Goal: Task Accomplishment & Management: Use online tool/utility

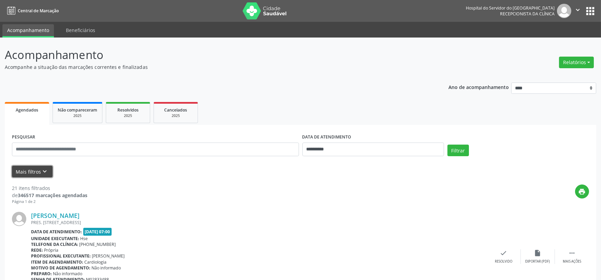
click at [44, 171] on icon "keyboard_arrow_down" at bounding box center [45, 172] width 8 height 8
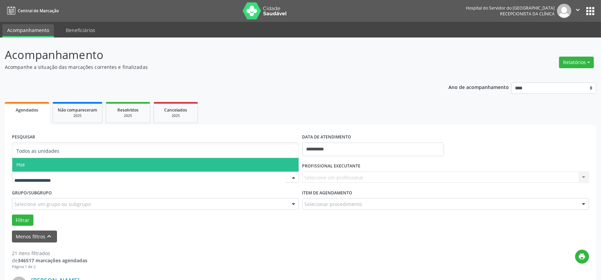
click at [55, 163] on span "Hse" at bounding box center [155, 165] width 286 height 14
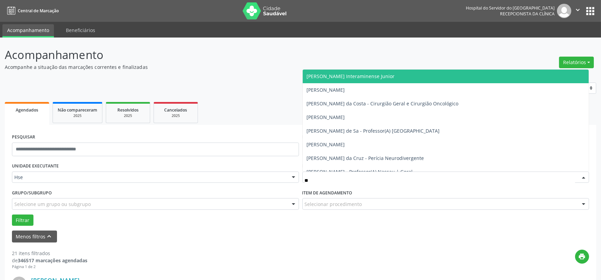
type input "***"
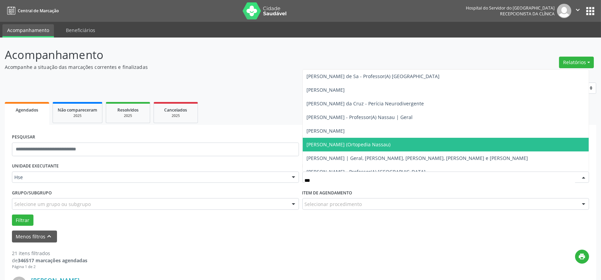
click at [343, 143] on span "[PERSON_NAME] (Ortopedia Nassau)" at bounding box center [349, 144] width 84 height 6
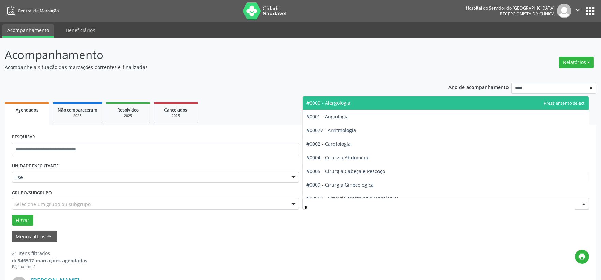
type input "**"
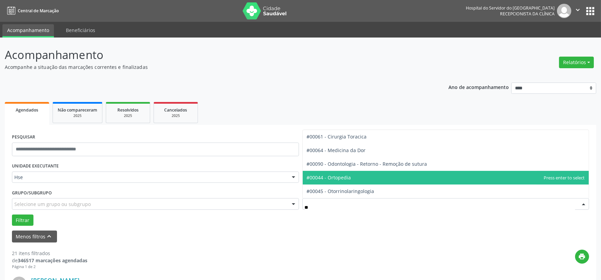
click at [345, 178] on span "#00044 - Ortopedia" at bounding box center [329, 177] width 44 height 6
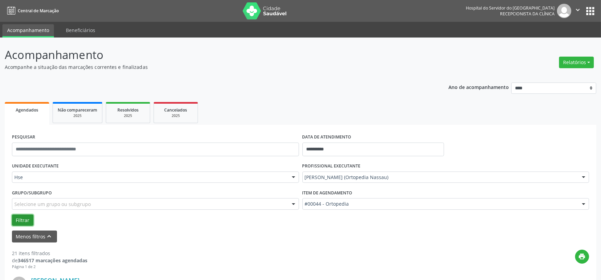
click at [18, 220] on button "Filtrar" at bounding box center [22, 221] width 21 height 12
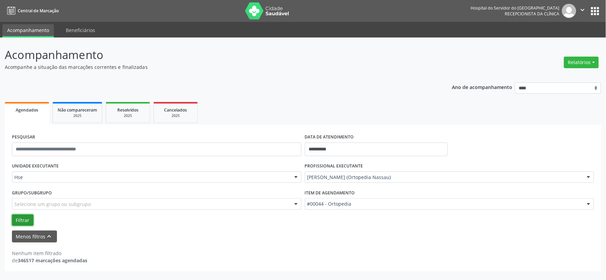
click at [23, 218] on button "Filtrar" at bounding box center [22, 221] width 21 height 12
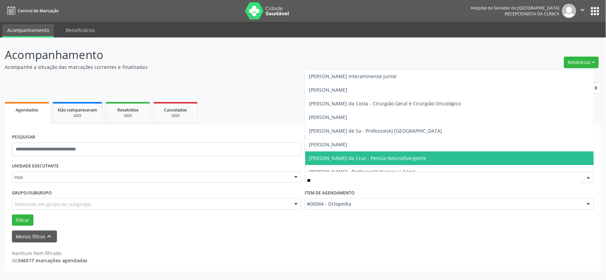
type input "***"
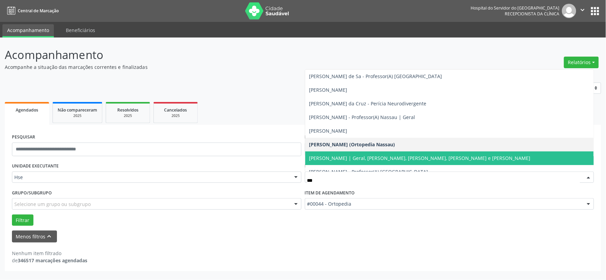
click at [350, 160] on span "[PERSON_NAME] | Geral, [PERSON_NAME], [PERSON_NAME], [PERSON_NAME] e [PERSON_NA…" at bounding box center [419, 158] width 221 height 6
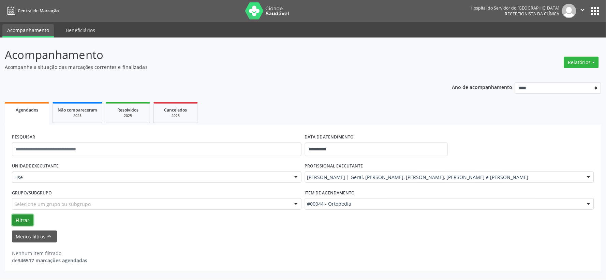
click at [25, 216] on button "Filtrar" at bounding box center [22, 221] width 21 height 12
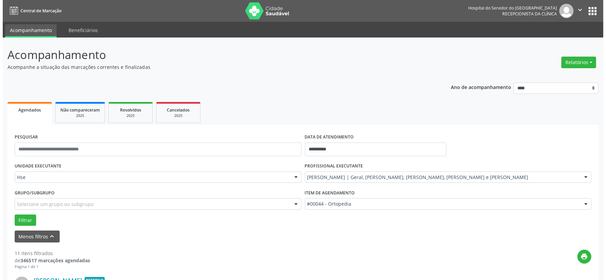
scroll to position [114, 0]
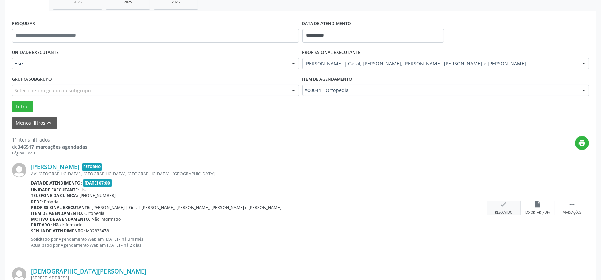
click at [500, 206] on icon "check" at bounding box center [504, 205] width 8 height 8
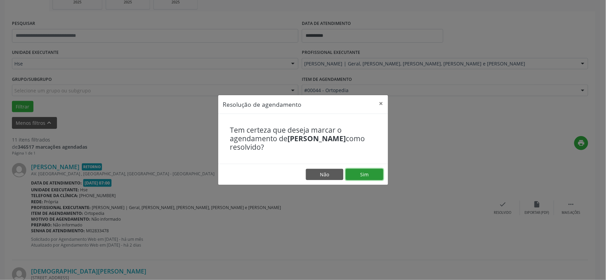
click at [360, 171] on button "Sim" at bounding box center [365, 175] width 38 height 12
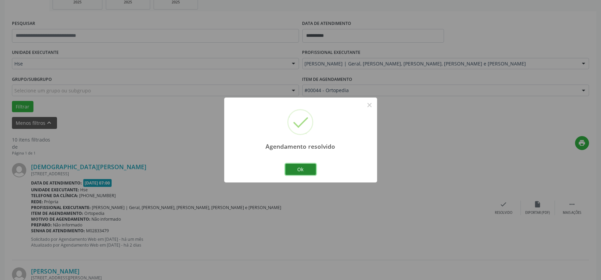
click at [302, 167] on button "Ok" at bounding box center [300, 170] width 31 height 12
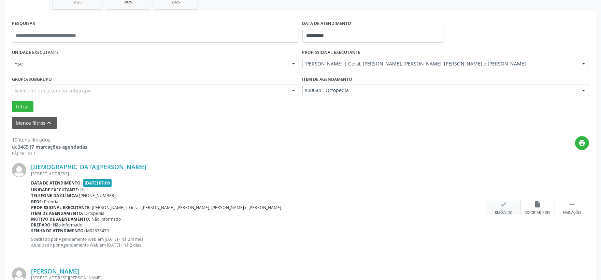
click at [501, 205] on icon "check" at bounding box center [504, 205] width 8 height 8
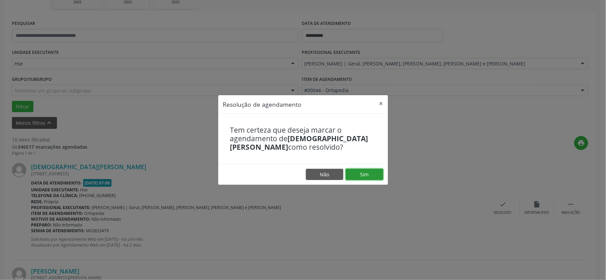
click at [359, 174] on button "Sim" at bounding box center [365, 175] width 38 height 12
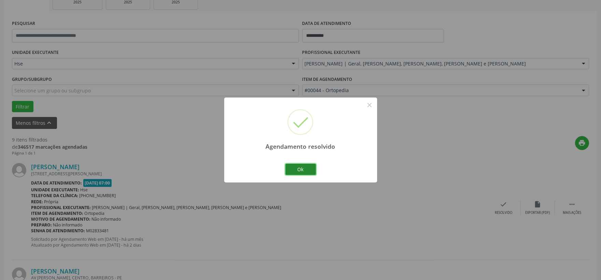
click at [304, 170] on button "Ok" at bounding box center [300, 170] width 31 height 12
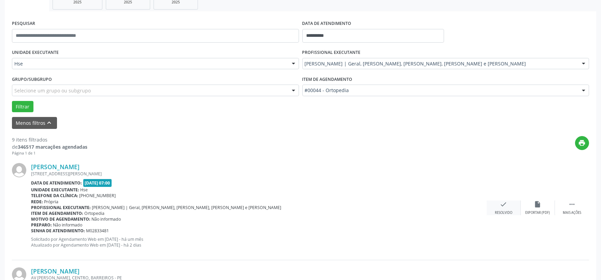
click at [497, 207] on div "check Resolvido" at bounding box center [503, 208] width 34 height 15
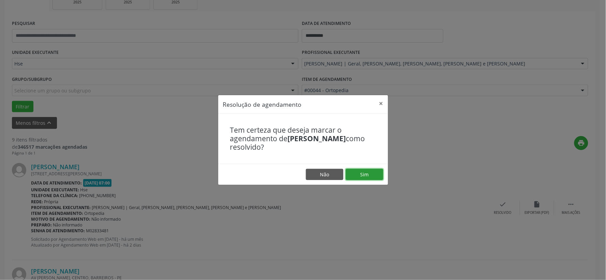
click at [358, 171] on button "Sim" at bounding box center [365, 175] width 38 height 12
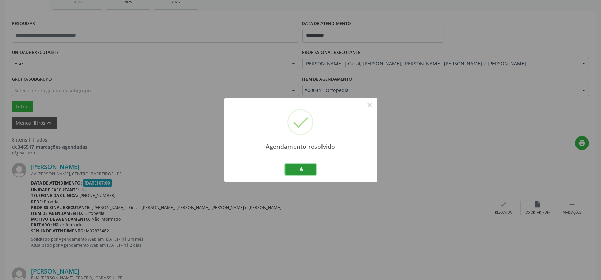
click at [294, 167] on button "Ok" at bounding box center [300, 170] width 31 height 12
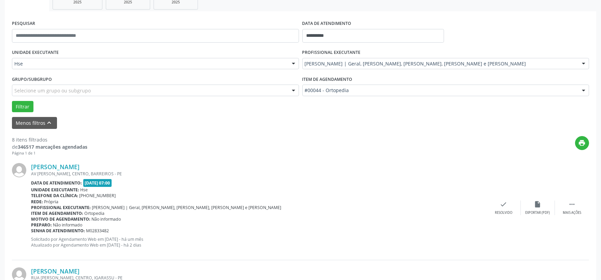
scroll to position [151, 0]
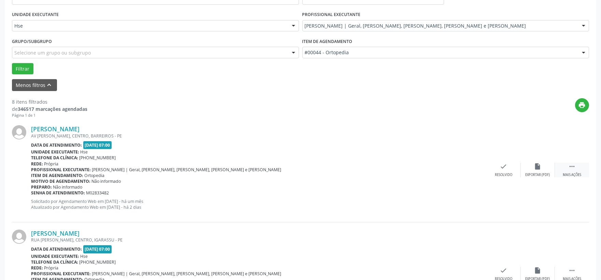
click at [573, 169] on icon "" at bounding box center [572, 167] width 8 height 8
click at [540, 165] on icon "alarm_off" at bounding box center [538, 167] width 8 height 8
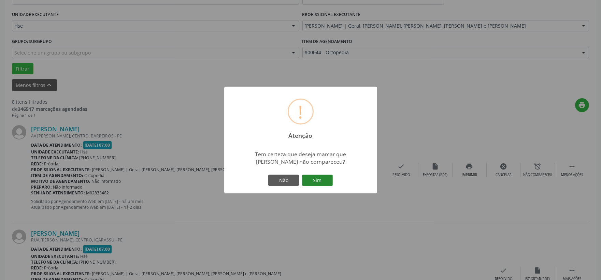
click at [321, 180] on button "Sim" at bounding box center [317, 181] width 31 height 12
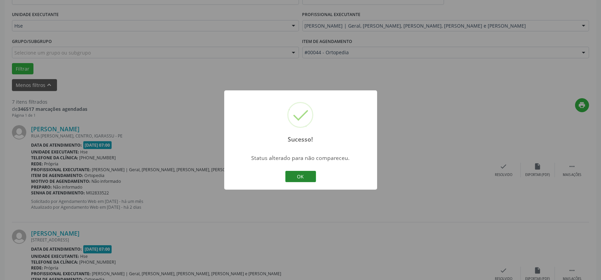
click at [301, 180] on button "OK" at bounding box center [300, 177] width 31 height 12
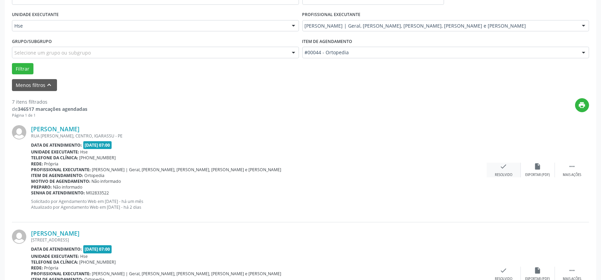
click at [492, 165] on div "check Resolvido" at bounding box center [503, 170] width 34 height 15
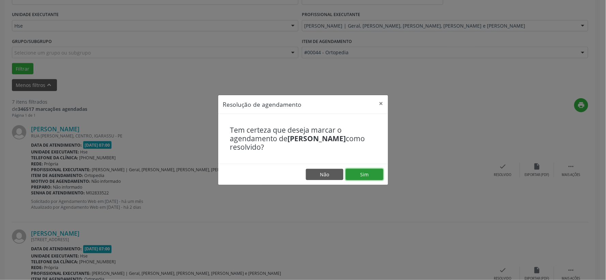
click at [367, 171] on button "Sim" at bounding box center [365, 175] width 38 height 12
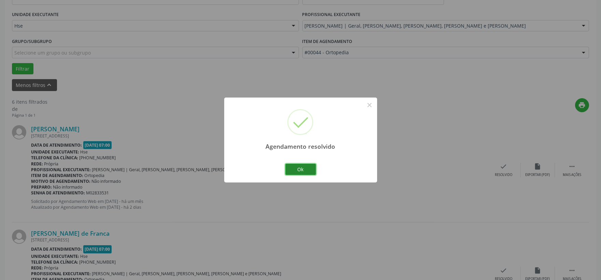
click at [305, 166] on button "Ok" at bounding box center [300, 170] width 31 height 12
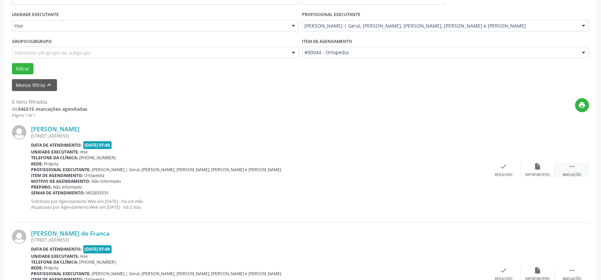
click at [572, 168] on icon "" at bounding box center [572, 167] width 8 height 8
click at [536, 168] on icon "alarm_off" at bounding box center [538, 167] width 8 height 8
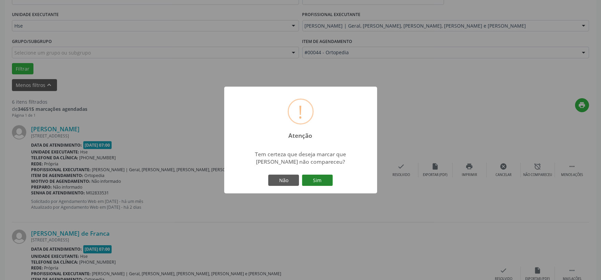
click at [325, 179] on button "Sim" at bounding box center [317, 181] width 31 height 12
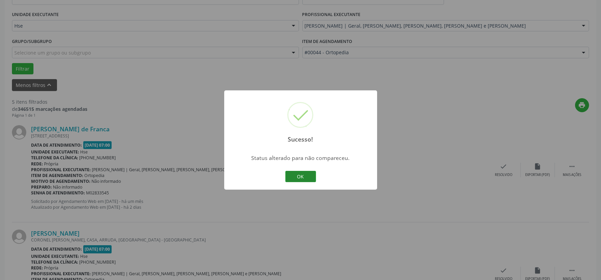
click at [303, 177] on button "OK" at bounding box center [300, 177] width 31 height 12
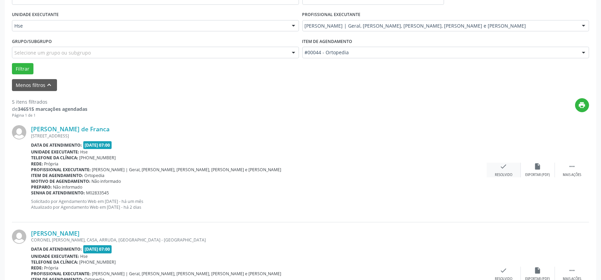
click at [503, 166] on icon "check" at bounding box center [504, 167] width 8 height 8
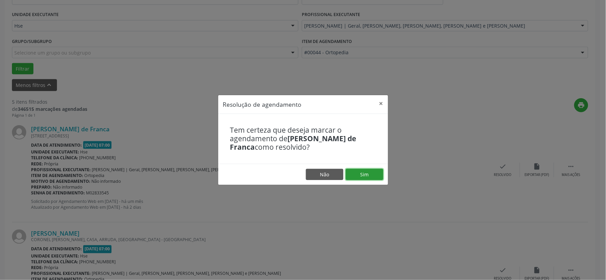
click at [362, 171] on button "Sim" at bounding box center [365, 175] width 38 height 12
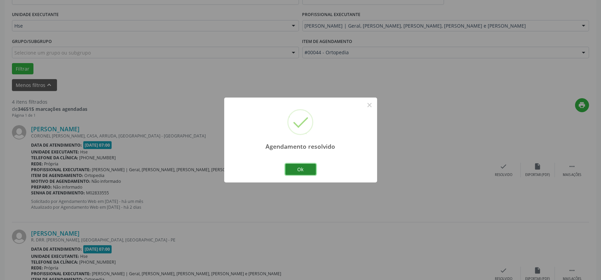
click at [303, 171] on button "Ok" at bounding box center [300, 170] width 31 height 12
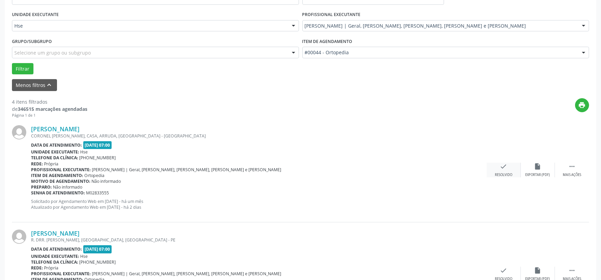
click at [499, 168] on div "check Resolvido" at bounding box center [503, 170] width 34 height 15
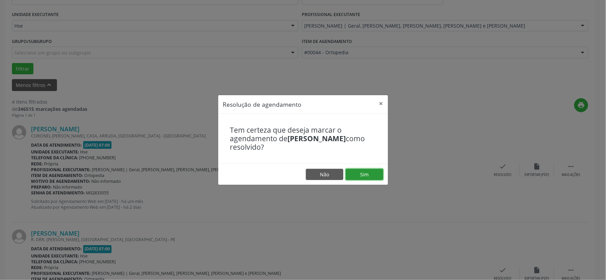
click at [375, 173] on button "Sim" at bounding box center [365, 175] width 38 height 12
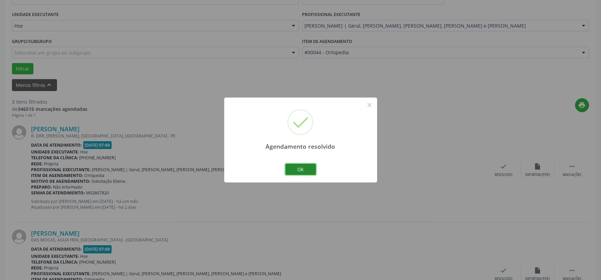
click at [303, 171] on button "Ok" at bounding box center [300, 170] width 31 height 12
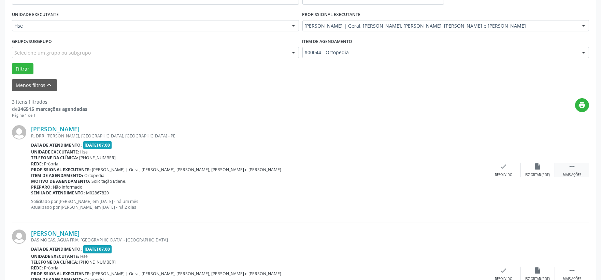
click at [569, 163] on icon "" at bounding box center [572, 167] width 8 height 8
click at [539, 170] on icon "alarm_off" at bounding box center [538, 167] width 8 height 8
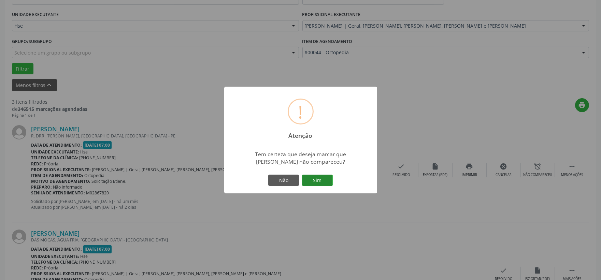
click at [315, 183] on button "Sim" at bounding box center [317, 181] width 31 height 12
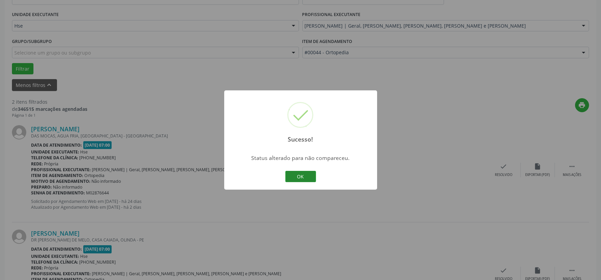
click at [296, 179] on button "OK" at bounding box center [300, 177] width 31 height 12
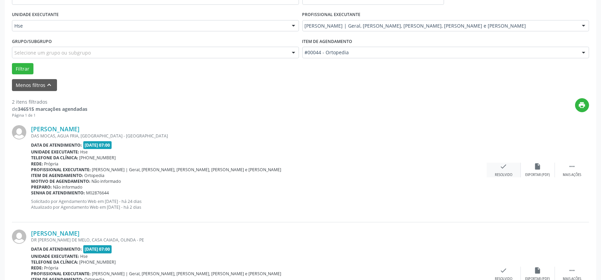
click at [502, 166] on icon "check" at bounding box center [504, 167] width 8 height 8
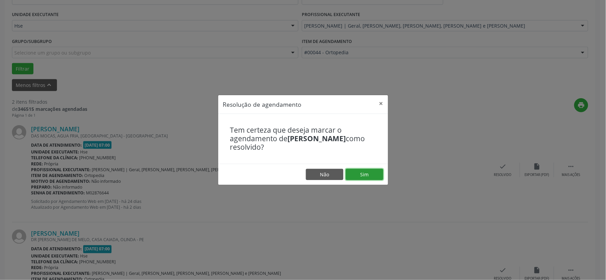
click at [378, 175] on button "Sim" at bounding box center [365, 175] width 38 height 12
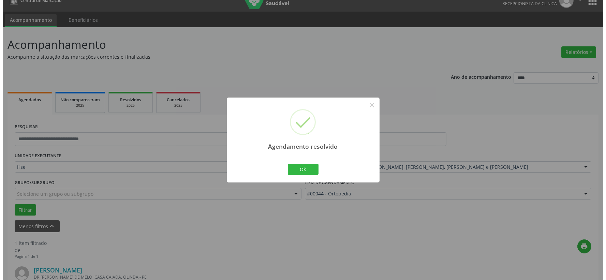
scroll to position [105, 0]
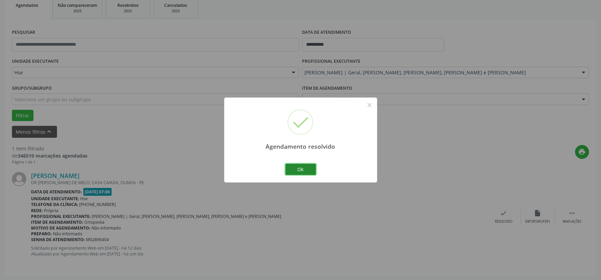
click at [308, 168] on button "Ok" at bounding box center [300, 170] width 31 height 12
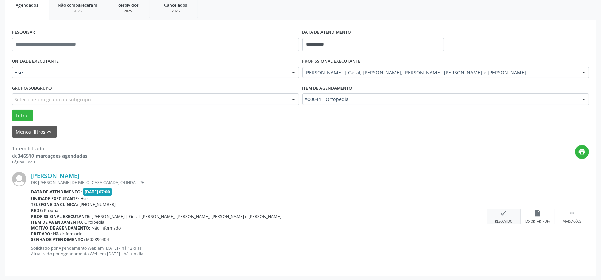
click at [501, 216] on icon "check" at bounding box center [504, 213] width 8 height 8
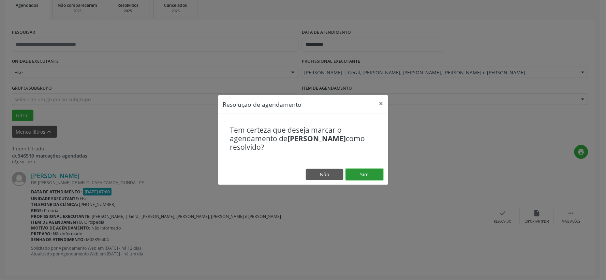
click at [356, 175] on button "Sim" at bounding box center [365, 175] width 38 height 12
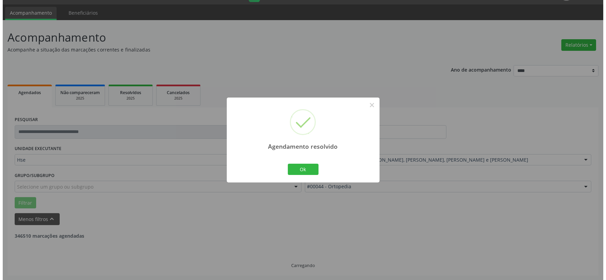
scroll to position [0, 0]
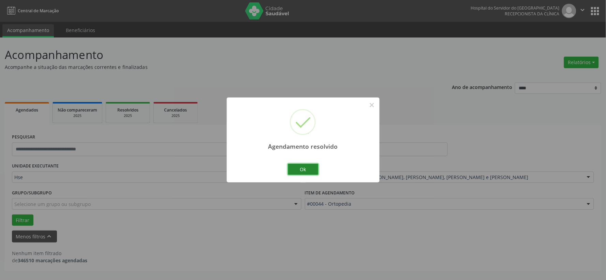
click at [298, 172] on button "Ok" at bounding box center [303, 170] width 31 height 12
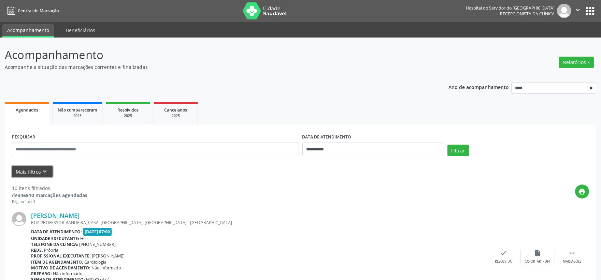
click at [48, 171] on button "Mais filtros keyboard_arrow_down" at bounding box center [32, 172] width 41 height 12
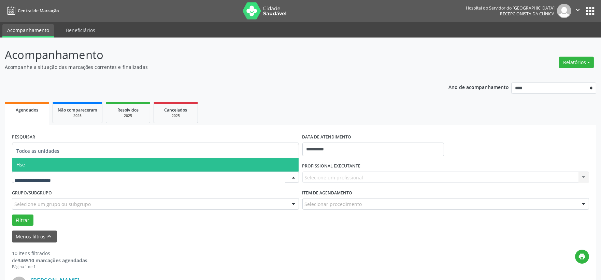
click at [34, 164] on span "Hse" at bounding box center [155, 165] width 286 height 14
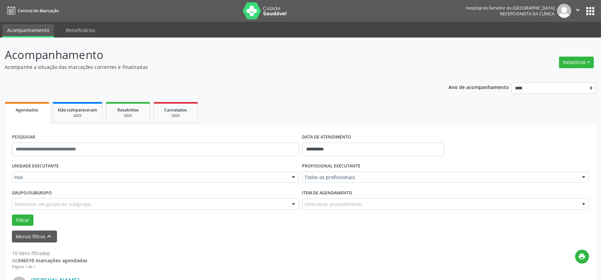
click at [336, 169] on label "PROFISSIONAL EXECUTANTE" at bounding box center [331, 166] width 58 height 11
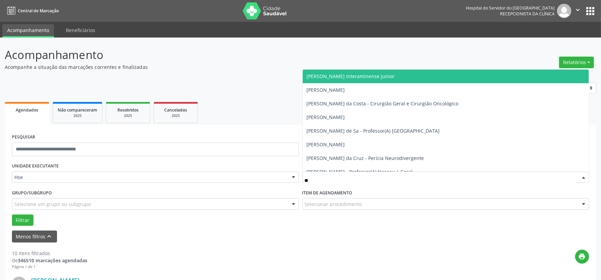
type input "***"
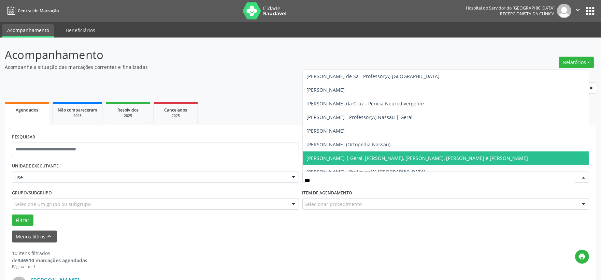
click at [363, 157] on span "[PERSON_NAME] | Geral, [PERSON_NAME], [PERSON_NAME], [PERSON_NAME] e [PERSON_NA…" at bounding box center [417, 158] width 221 height 6
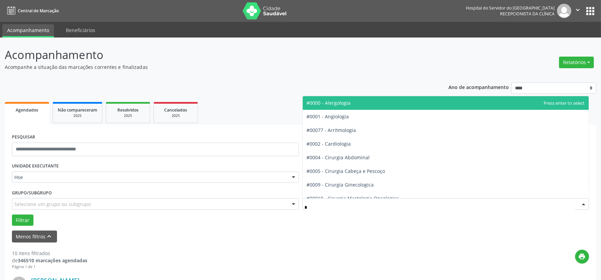
type input "**"
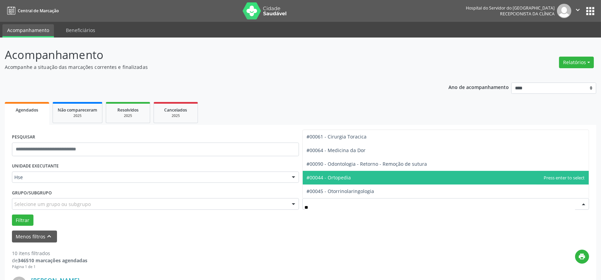
click at [346, 179] on span "#00044 - Ortopedia" at bounding box center [329, 177] width 44 height 6
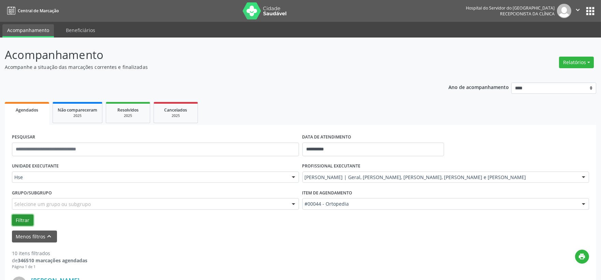
click at [21, 217] on button "Filtrar" at bounding box center [22, 221] width 21 height 12
